Goal: Information Seeking & Learning: Learn about a topic

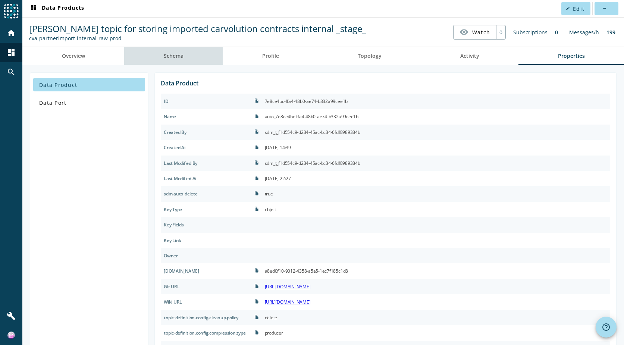
click at [187, 58] on link "Schema" at bounding box center [173, 56] width 99 height 18
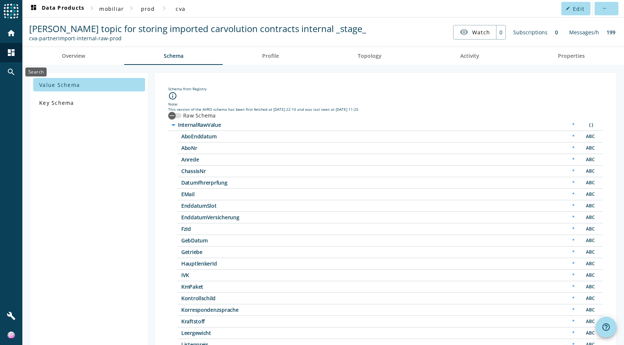
click at [10, 72] on mat-icon "search" at bounding box center [11, 72] width 9 height 9
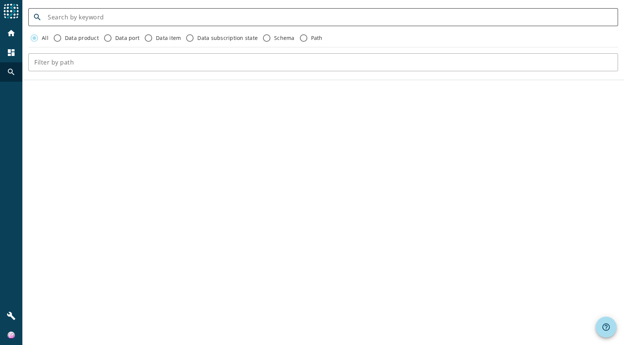
click at [143, 19] on input at bounding box center [330, 17] width 565 height 9
type input "stw"
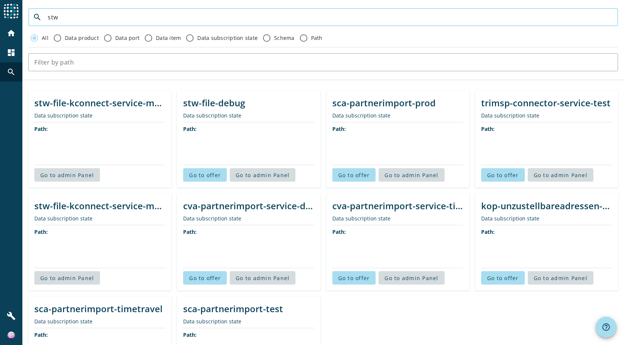
click at [322, 4] on div "search stw All Data product Data port Data item Data subscription state Schema …" at bounding box center [323, 39] width 602 height 79
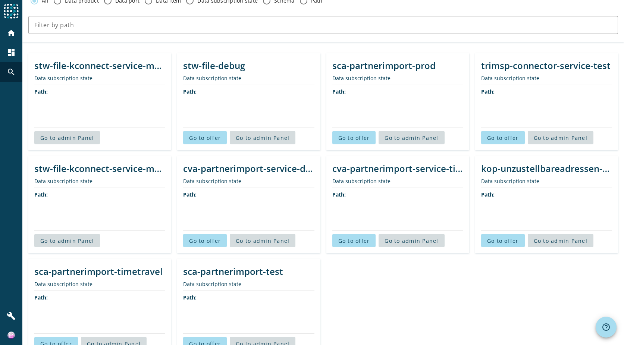
scroll to position [88, 0]
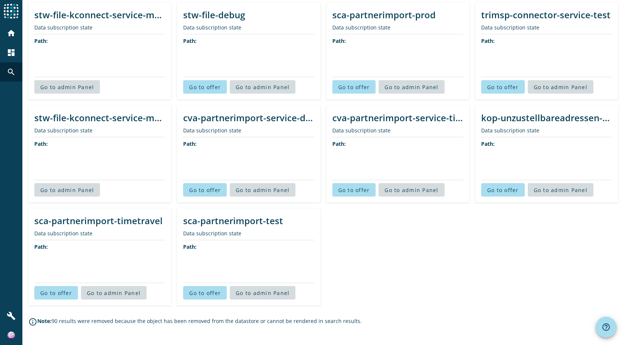
click at [517, 121] on div "kop-unzustellbareadressen-service-prod" at bounding box center [546, 118] width 131 height 12
click at [556, 188] on span "Go to admin Panel" at bounding box center [561, 190] width 54 height 7
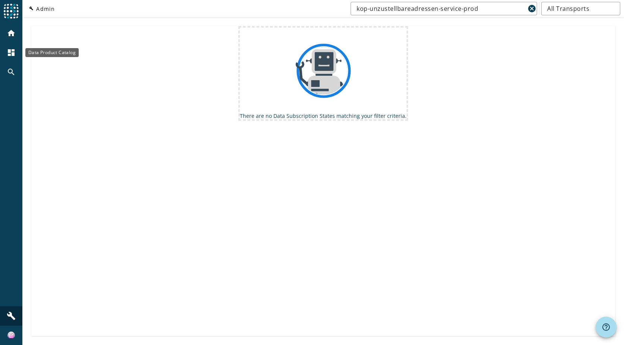
click at [14, 48] on div "dashboard" at bounding box center [10, 52] width 19 height 19
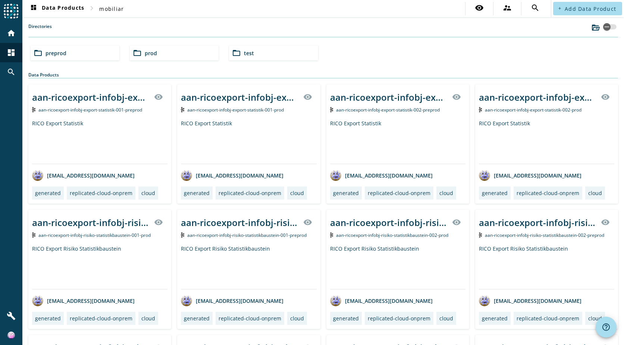
click at [174, 53] on div "folder_open prod" at bounding box center [174, 53] width 89 height 15
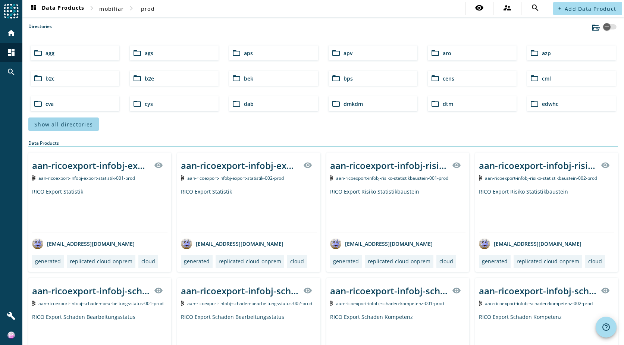
click at [71, 128] on span at bounding box center [63, 124] width 71 height 18
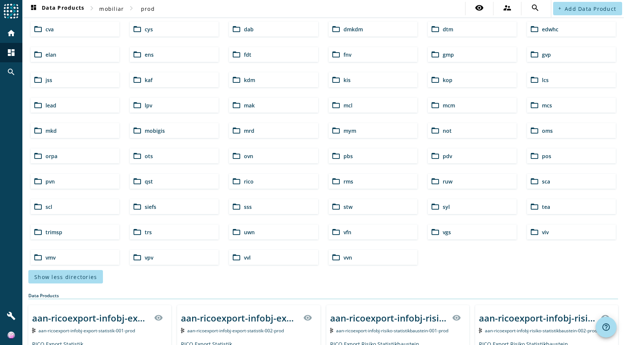
scroll to position [112, 0]
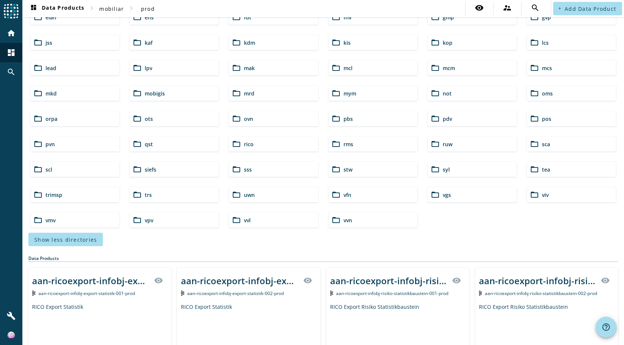
click at [350, 169] on div "folder_open stw" at bounding box center [373, 169] width 89 height 15
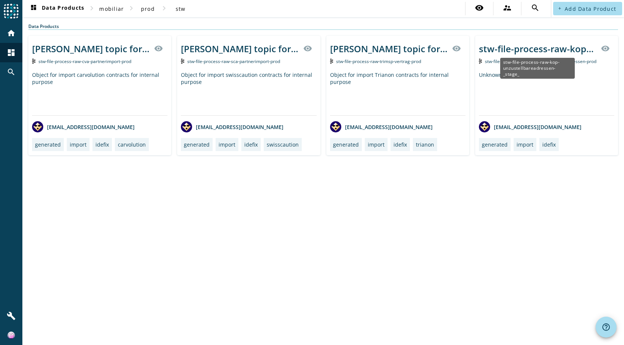
click at [568, 50] on div "stw-file-process-raw-kop-unzustellbareadressen-_stage_" at bounding box center [538, 49] width 118 height 12
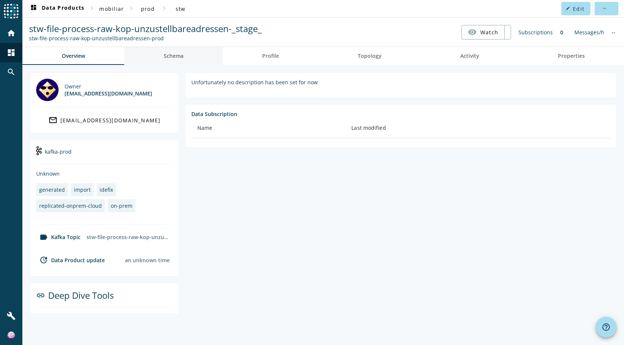
click at [177, 58] on span "Schema" at bounding box center [174, 55] width 20 height 5
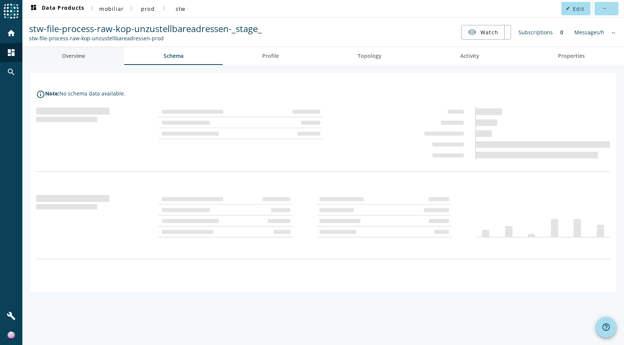
click at [82, 54] on span "Overview" at bounding box center [73, 55] width 23 height 5
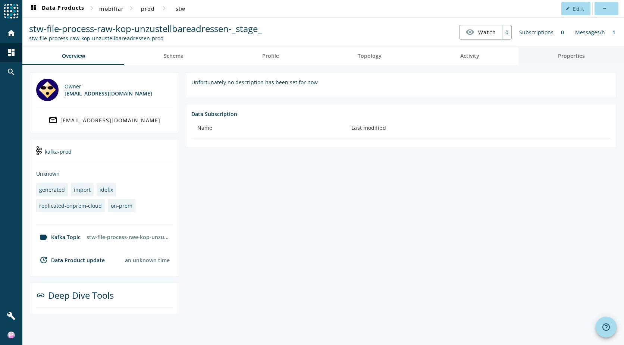
click at [564, 59] on span "Properties" at bounding box center [571, 55] width 27 height 5
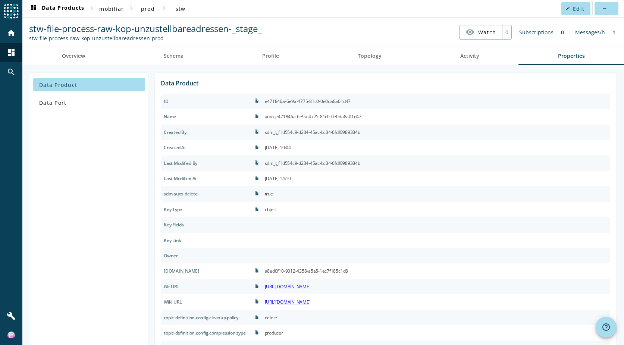
click at [219, 125] on div "Created By" at bounding box center [206, 132] width 91 height 15
click at [73, 60] on span "Overview" at bounding box center [73, 56] width 23 height 18
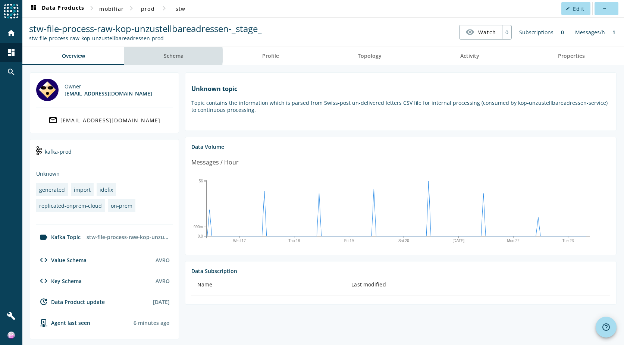
click at [169, 56] on span "Schema" at bounding box center [174, 55] width 20 height 5
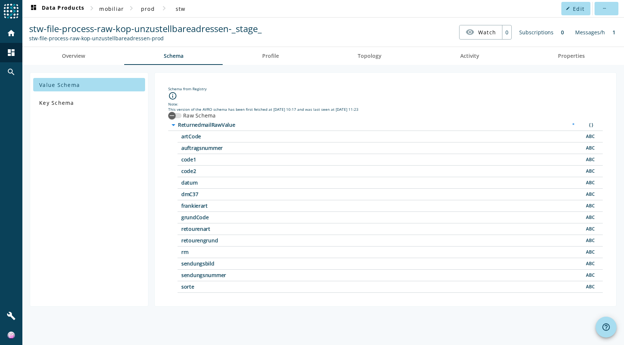
drag, startPoint x: 199, startPoint y: 193, endPoint x: 178, endPoint y: 194, distance: 20.9
click at [178, 194] on div "dmC37 ABC" at bounding box center [390, 195] width 425 height 12
click at [207, 193] on span "dmC37" at bounding box center [274, 194] width 187 height 5
click at [279, 303] on div "Schema from Registry info_outline Note: This version of the AVRO schema has bee…" at bounding box center [386, 189] width 462 height 234
click at [92, 209] on div "Value Schema Key Schema" at bounding box center [89, 189] width 119 height 234
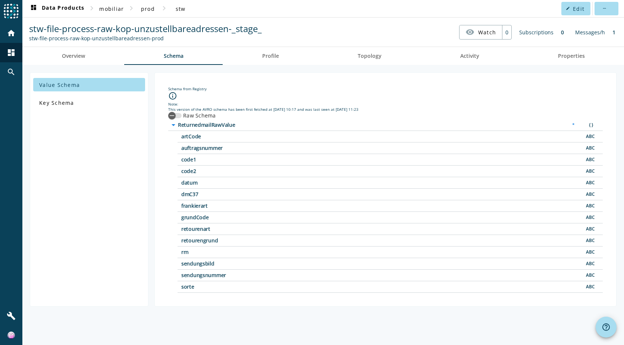
drag, startPoint x: 208, startPoint y: 195, endPoint x: 176, endPoint y: 193, distance: 32.5
click at [176, 193] on div "arrow_drop_down ReturnedmailRawValue * { } artCode ABC auftragsnummer ABC code1…" at bounding box center [385, 206] width 435 height 174
click at [171, 115] on icon "button" at bounding box center [172, 115] width 7 height 7
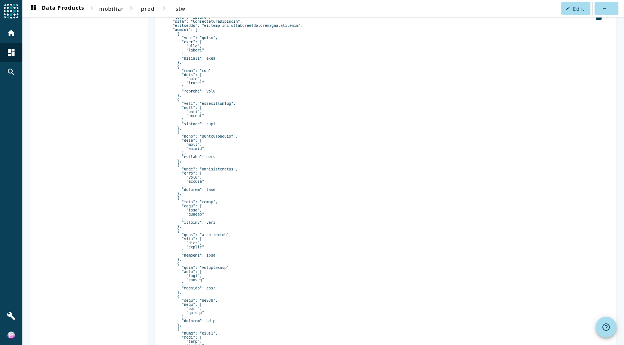
scroll to position [149, 0]
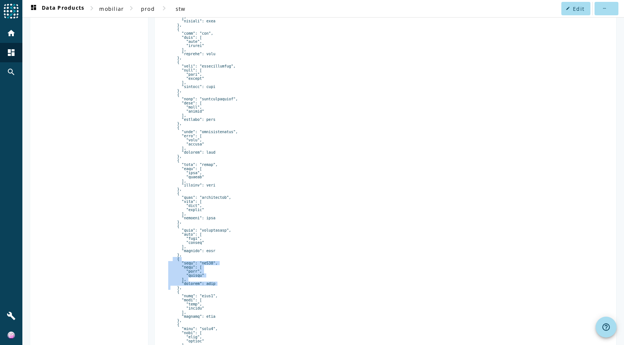
drag, startPoint x: 218, startPoint y: 313, endPoint x: 167, endPoint y: 285, distance: 57.8
click at [167, 285] on div "Schema from Registry info_outline Note: This version of the AVRO schema has bee…" at bounding box center [386, 203] width 450 height 548
click at [176, 285] on pre at bounding box center [385, 220] width 435 height 493
drag, startPoint x: 176, startPoint y: 285, endPoint x: 178, endPoint y: 314, distance: 28.8
click at [178, 314] on pre at bounding box center [385, 220] width 435 height 493
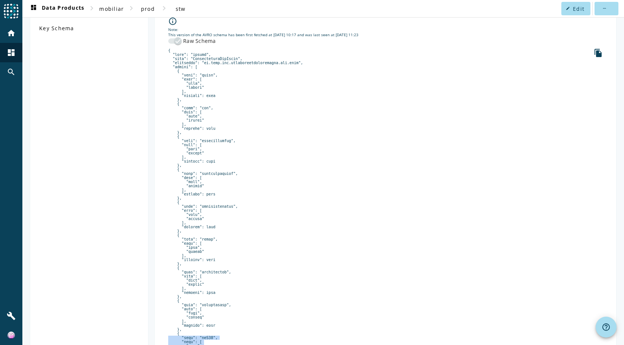
scroll to position [0, 0]
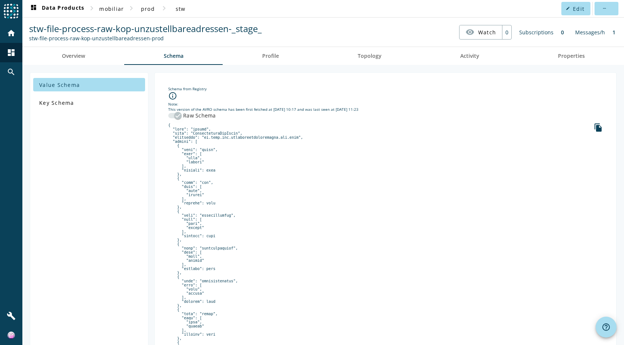
click at [177, 114] on icon "button" at bounding box center [178, 115] width 7 height 7
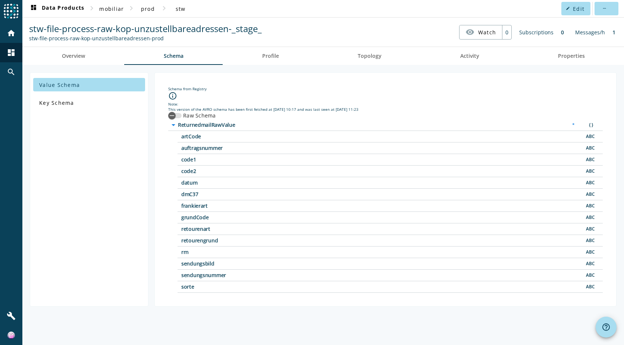
click at [124, 195] on div "Value Schema Key Schema" at bounding box center [89, 189] width 119 height 234
